Goal: Book appointment/travel/reservation

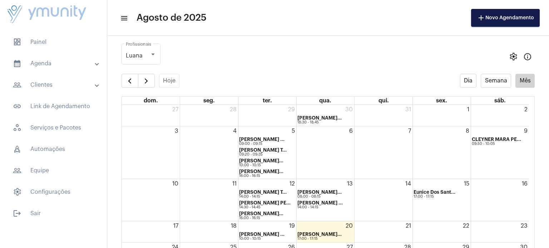
scroll to position [36, 0]
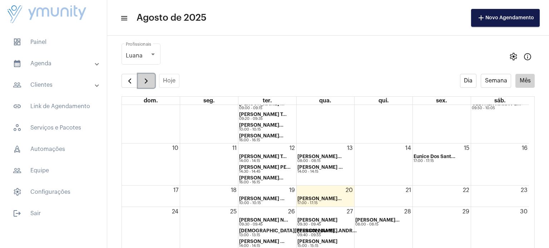
click at [153, 84] on button "button" at bounding box center [146, 81] width 17 height 14
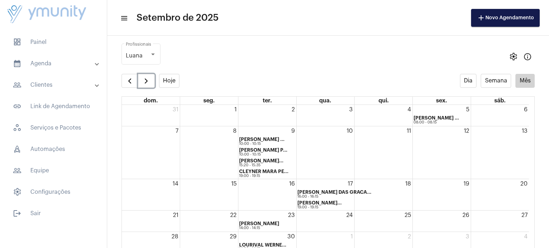
click at [322, 118] on div "3" at bounding box center [326, 115] width 58 height 21
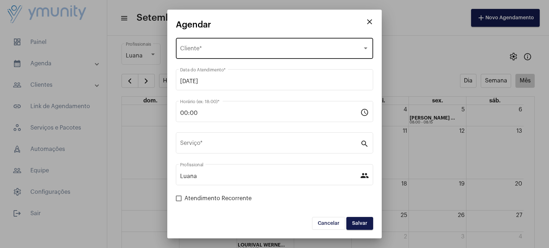
click at [242, 47] on div "Selecione o Cliente" at bounding box center [271, 50] width 182 height 6
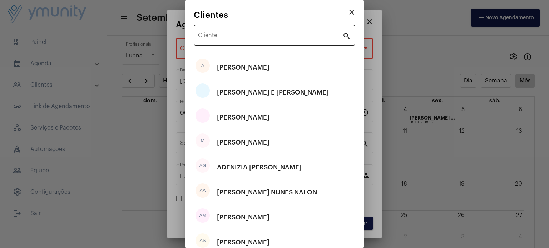
click at [240, 29] on div "Cliente" at bounding box center [270, 34] width 144 height 23
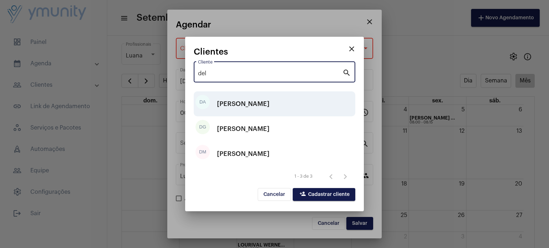
type input "del"
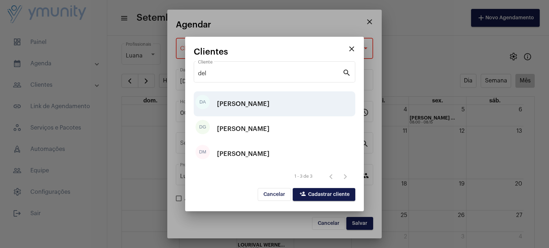
click at [251, 108] on div "[PERSON_NAME]" at bounding box center [243, 103] width 53 height 21
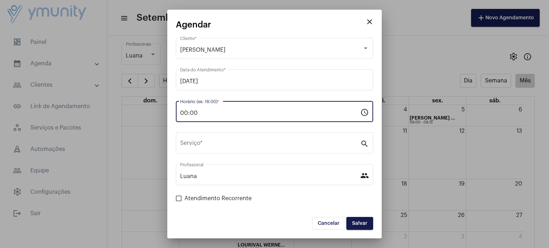
click at [226, 115] on input "00:00" at bounding box center [270, 113] width 180 height 6
drag, startPoint x: 226, startPoint y: 115, endPoint x: 169, endPoint y: 113, distance: 56.9
click at [169, 113] on mat-dialog-container "close Agendar [PERSON_NAME] Cliente * [DATE] Data do Atendimento * 00:00 Horári…" at bounding box center [274, 124] width 214 height 229
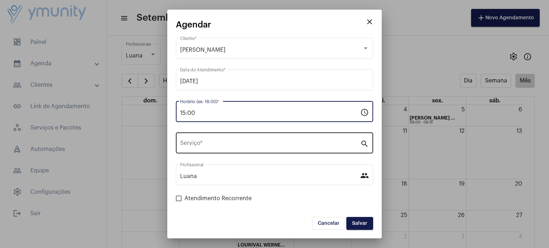
type input "15:00"
click at [289, 149] on div "Serviço *" at bounding box center [270, 142] width 180 height 23
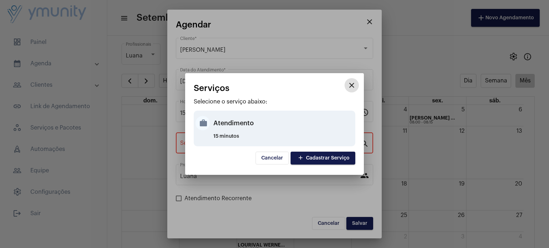
click at [227, 127] on div "Atendimento" at bounding box center [283, 123] width 140 height 21
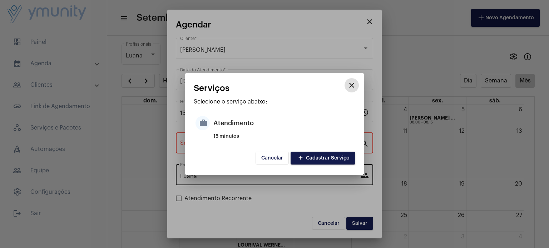
type input "Atendimento"
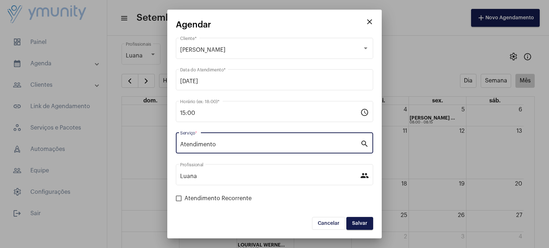
click at [360, 221] on span "Salvar" at bounding box center [359, 223] width 15 height 5
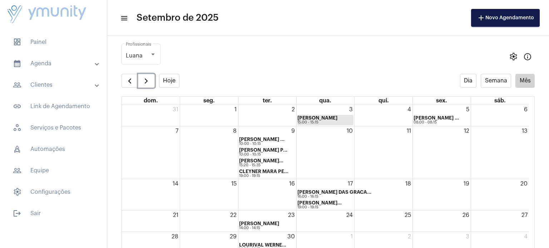
click at [315, 119] on strong "[PERSON_NAME]" at bounding box center [317, 118] width 40 height 5
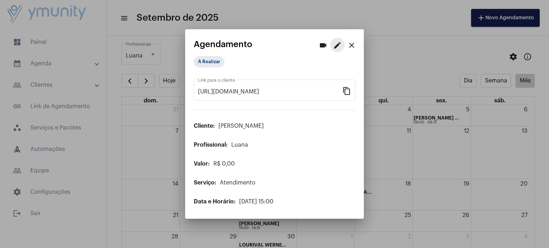
click at [339, 46] on mat-icon "edit" at bounding box center [337, 45] width 9 height 9
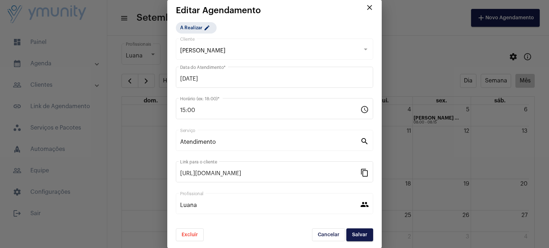
scroll to position [6, 0]
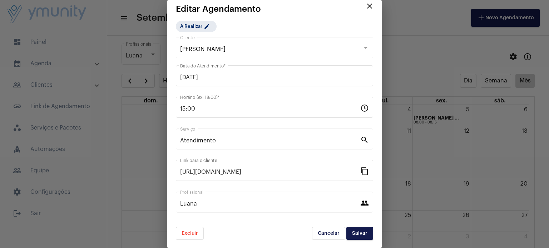
click at [187, 233] on span "Excluir" at bounding box center [190, 233] width 16 height 5
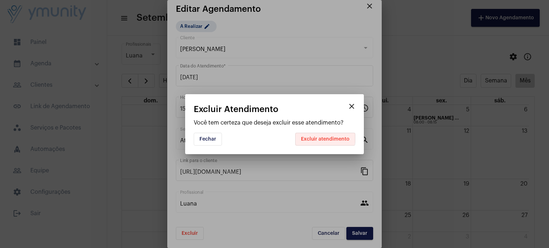
click at [326, 136] on button "Excluir atendimento" at bounding box center [325, 139] width 60 height 13
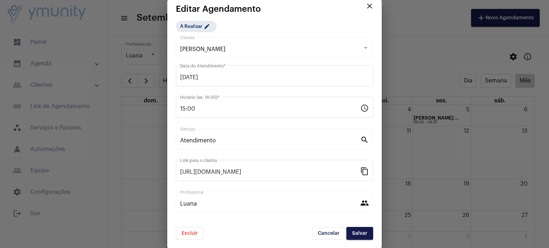
click at [189, 232] on span "Excluir" at bounding box center [190, 233] width 16 height 5
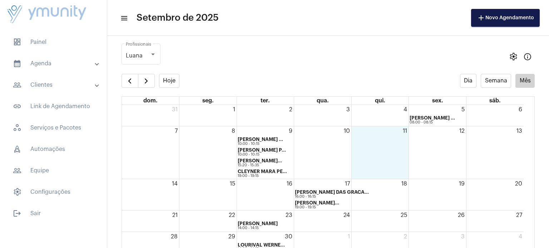
click at [391, 146] on div "11" at bounding box center [380, 153] width 57 height 53
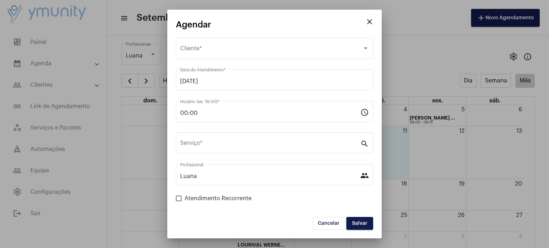
click at [372, 17] on button "close" at bounding box center [369, 22] width 14 height 14
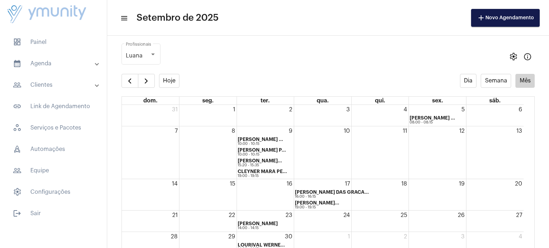
click at [329, 114] on div "3" at bounding box center [322, 115] width 57 height 21
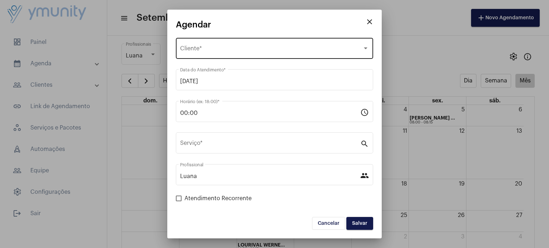
click at [250, 56] on div "Selecione o Cliente Cliente *" at bounding box center [274, 47] width 189 height 23
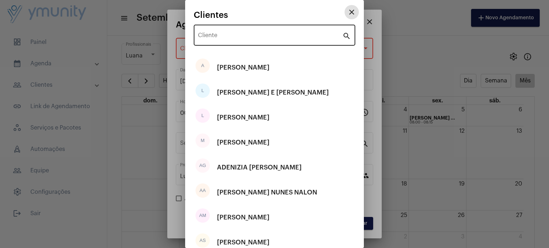
click at [248, 37] on input "Cliente" at bounding box center [270, 37] width 144 height 6
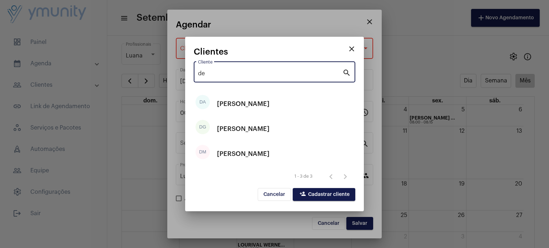
type input "de"
click at [322, 197] on span "person_add Cadastrar cliente" at bounding box center [323, 194] width 51 height 5
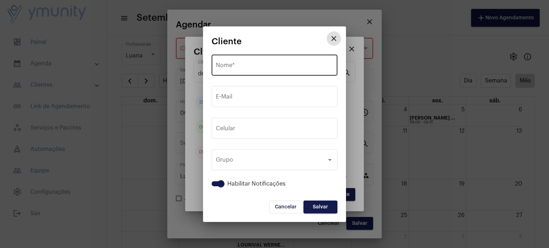
click at [232, 68] on input "Nome *" at bounding box center [274, 67] width 117 height 6
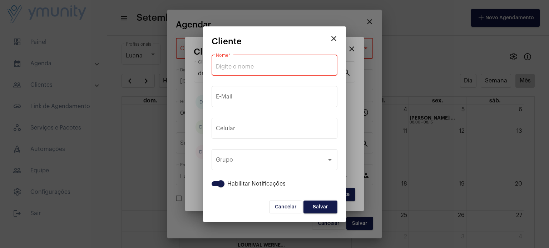
paste input "[PERSON_NAME]"
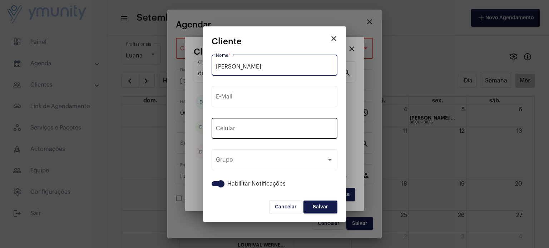
type input "[PERSON_NAME]"
click at [246, 128] on button "+55" at bounding box center [232, 130] width 32 height 18
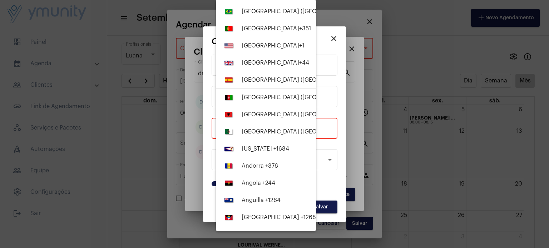
click at [370, 64] on div at bounding box center [274, 124] width 549 height 248
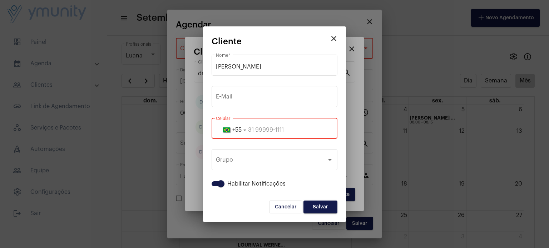
click at [270, 132] on input "tel" at bounding box center [274, 130] width 117 height 6
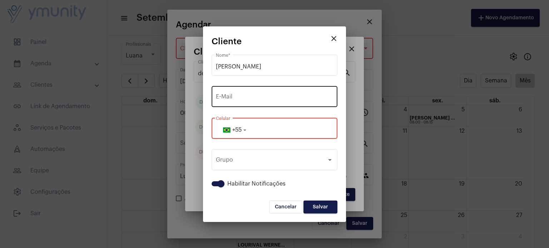
paste input "3399136431"
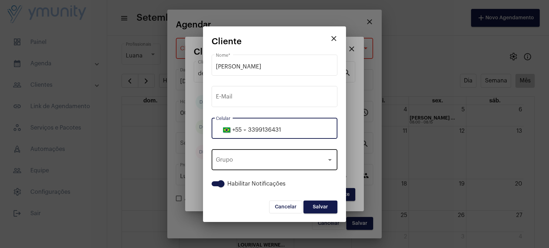
type input "3399136431"
click at [298, 159] on div "Grupo" at bounding box center [271, 161] width 111 height 6
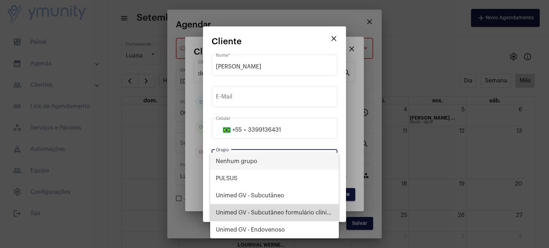
click at [312, 205] on span "Unimed GV - Subcutâneo formulário clínico" at bounding box center [274, 212] width 117 height 17
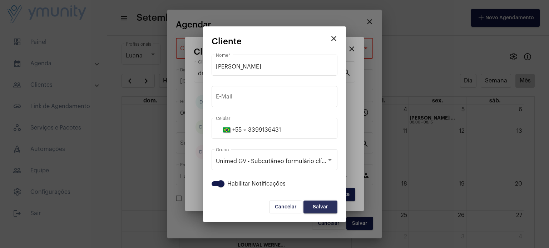
click at [317, 210] on button "Salvar" at bounding box center [320, 207] width 34 height 13
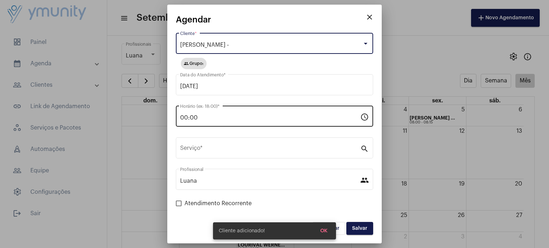
click at [206, 113] on div "00:00 Horário (ex: 18:00) *" at bounding box center [270, 115] width 180 height 23
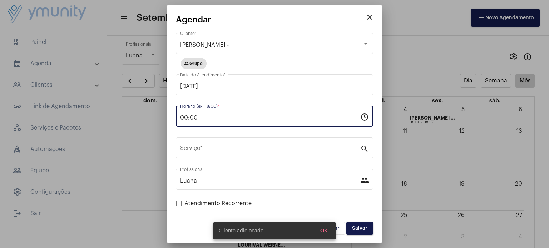
drag, startPoint x: 204, startPoint y: 118, endPoint x: 144, endPoint y: 118, distance: 60.4
click at [144, 118] on div "close [PERSON_NAME] - Cliente * group Grupo: [DATE] Data do Atendimento * 00:00…" at bounding box center [274, 124] width 549 height 248
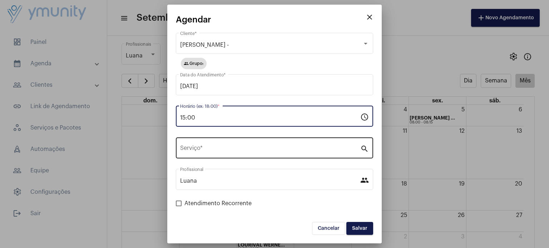
type input "15:00"
click at [233, 151] on input "Serviço *" at bounding box center [270, 150] width 180 height 6
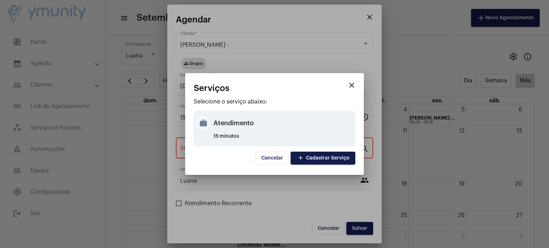
click at [233, 123] on div "Atendimento" at bounding box center [283, 123] width 140 height 21
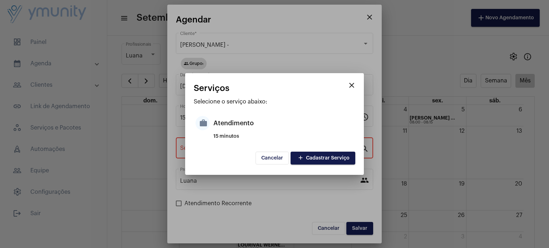
type input "Atendimento"
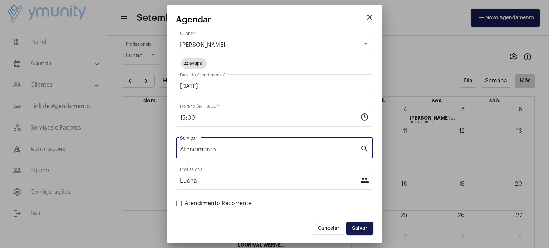
click at [369, 224] on button "Salvar" at bounding box center [359, 228] width 27 height 13
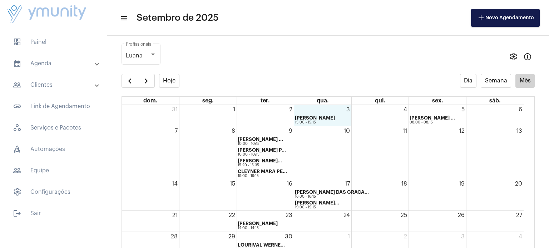
click at [309, 114] on div "3 [PERSON_NAME] 15:00 - 15:15" at bounding box center [322, 115] width 57 height 21
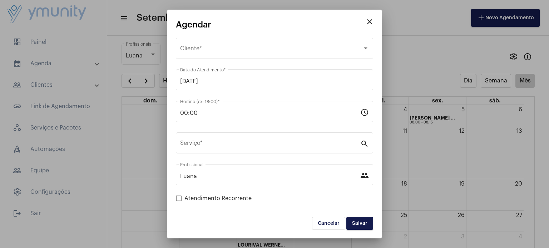
click at [367, 23] on mat-icon "close" at bounding box center [369, 22] width 9 height 9
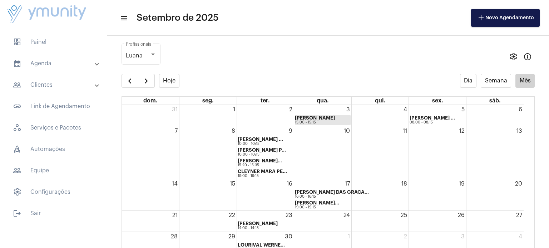
click at [335, 116] on strong "[PERSON_NAME]" at bounding box center [315, 118] width 40 height 5
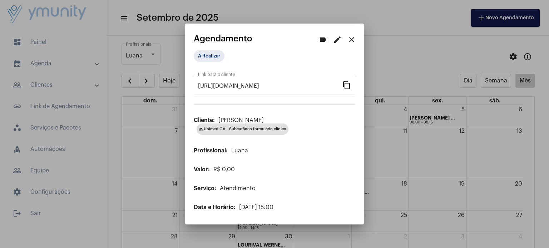
click at [351, 41] on mat-icon "close" at bounding box center [351, 39] width 9 height 9
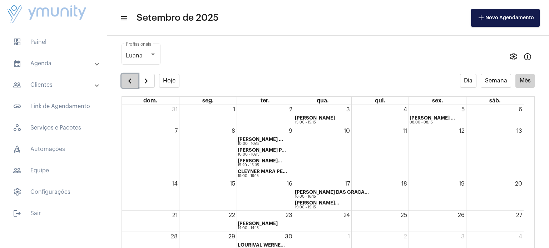
click at [126, 85] on button "button" at bounding box center [130, 81] width 17 height 14
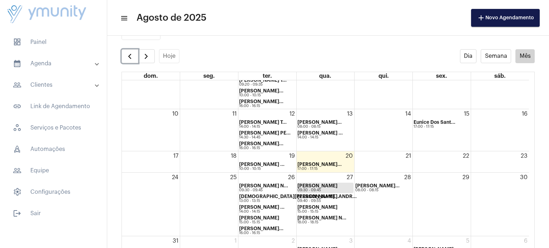
scroll to position [34, 0]
